Goal: Information Seeking & Learning: Learn about a topic

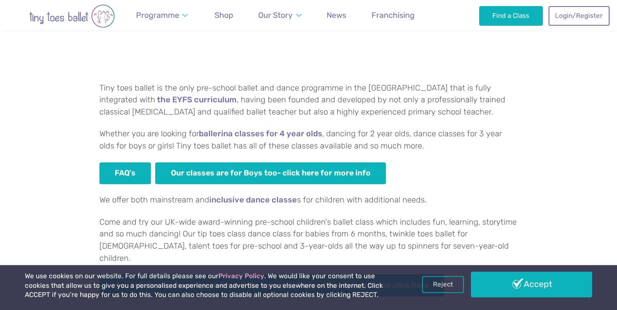
scroll to position [525, 0]
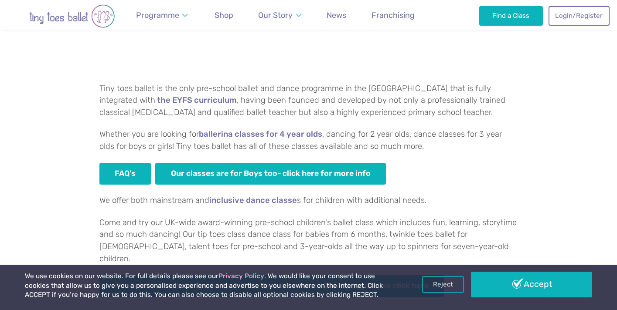
drag, startPoint x: 417, startPoint y: 150, endPoint x: 94, endPoint y: 91, distance: 328.0
click at [94, 91] on div "Which Tiny toes ballerina classes are best for your little dancer? Tiny toes ba…" at bounding box center [308, 103] width 617 height 418
copy div "Tiny toes ballet is the only pre-school ballet and dance programme in the [GEOG…"
click at [389, 117] on p "Tiny toes ballet is the only pre-school ballet and dance programme in the [GEOG…" at bounding box center [308, 101] width 419 height 36
drag, startPoint x: 366, startPoint y: 101, endPoint x: 444, endPoint y: 104, distance: 77.7
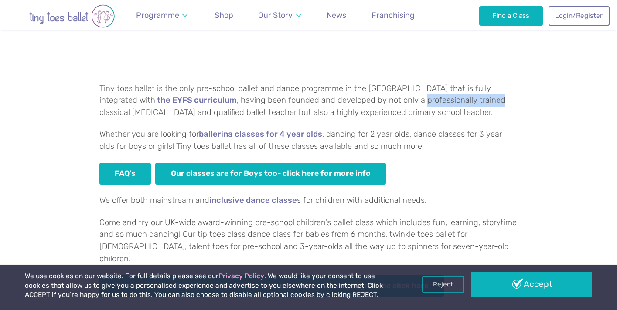
click at [444, 104] on p "Tiny toes ballet is the only pre-school ballet and dance programme in the [GEOG…" at bounding box center [308, 101] width 419 height 36
copy p "professionally trained"
drag, startPoint x: 388, startPoint y: 114, endPoint x: 335, endPoint y: 114, distance: 53.2
click at [335, 114] on p "Tiny toes ballet is the only pre-school ballet and dance programme in the [GEOG…" at bounding box center [308, 101] width 419 height 36
copy p "primary school"
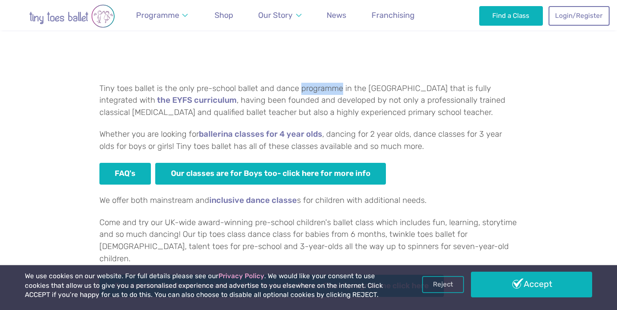
drag, startPoint x: 341, startPoint y: 89, endPoint x: 301, endPoint y: 92, distance: 39.7
click at [301, 92] on p "Tiny toes ballet is the only pre-school ballet and dance programme in the [GEOG…" at bounding box center [308, 101] width 419 height 36
copy p "programme"
